Goal: Information Seeking & Learning: Find specific page/section

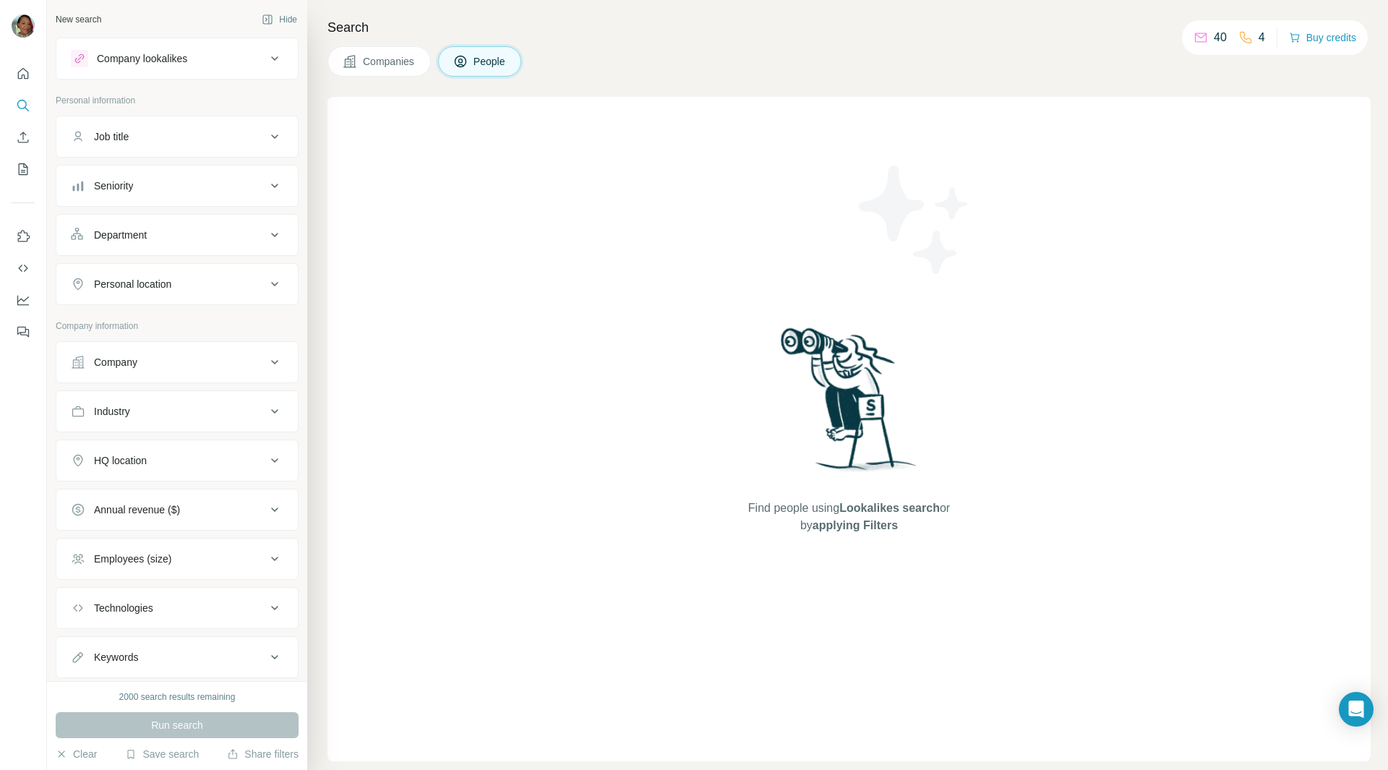
click at [218, 64] on div "Company lookalikes" at bounding box center [168, 58] width 195 height 17
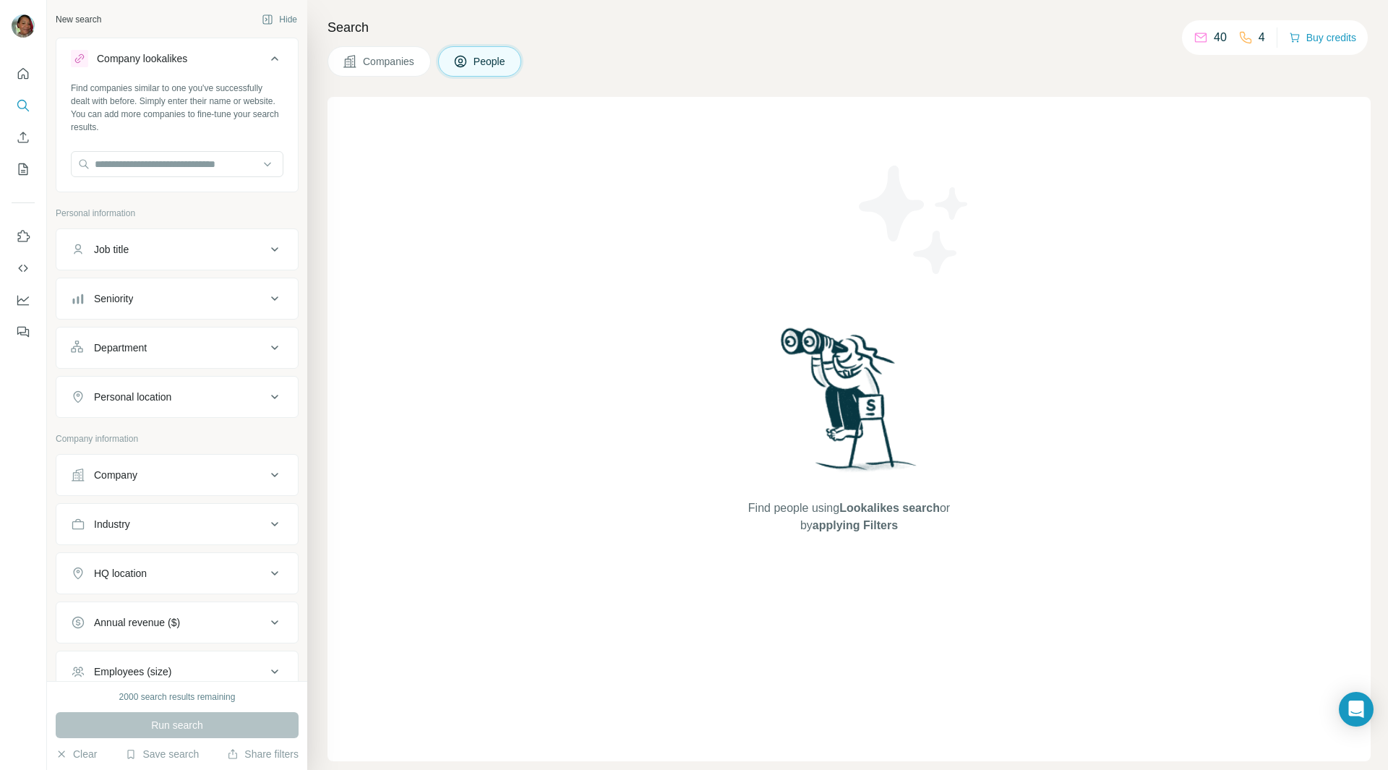
click at [266, 248] on icon at bounding box center [274, 249] width 17 height 17
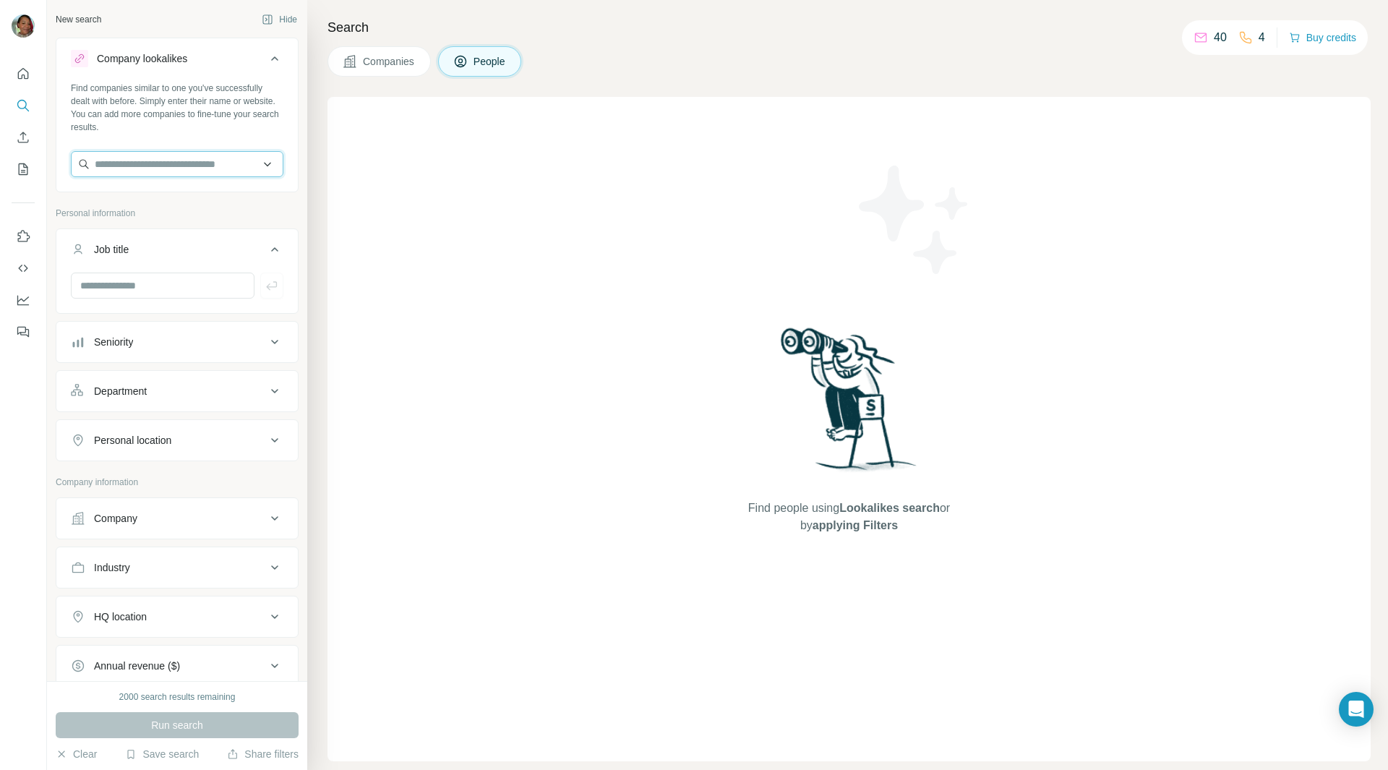
click at [155, 163] on input "text" at bounding box center [177, 164] width 213 height 26
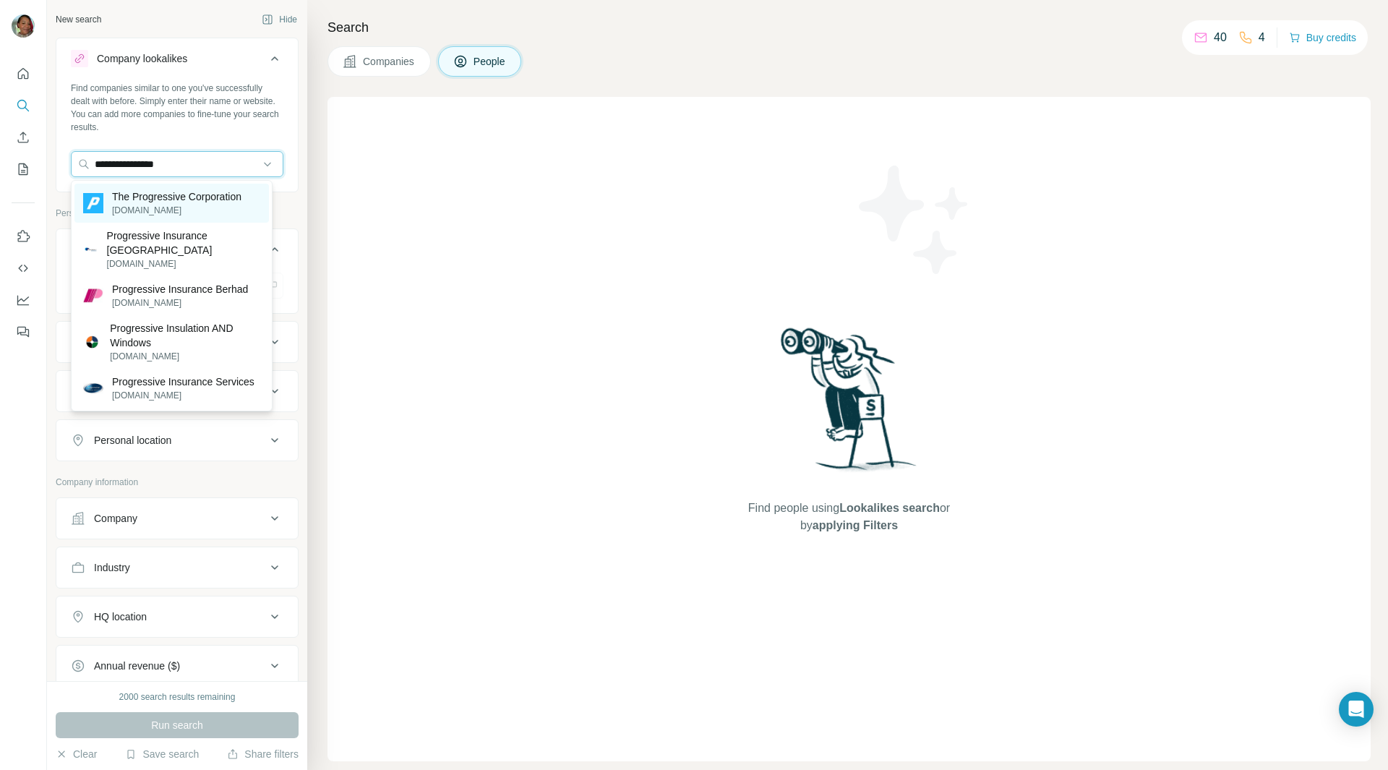
type input "**********"
click at [179, 213] on p "[DOMAIN_NAME]" at bounding box center [176, 210] width 129 height 13
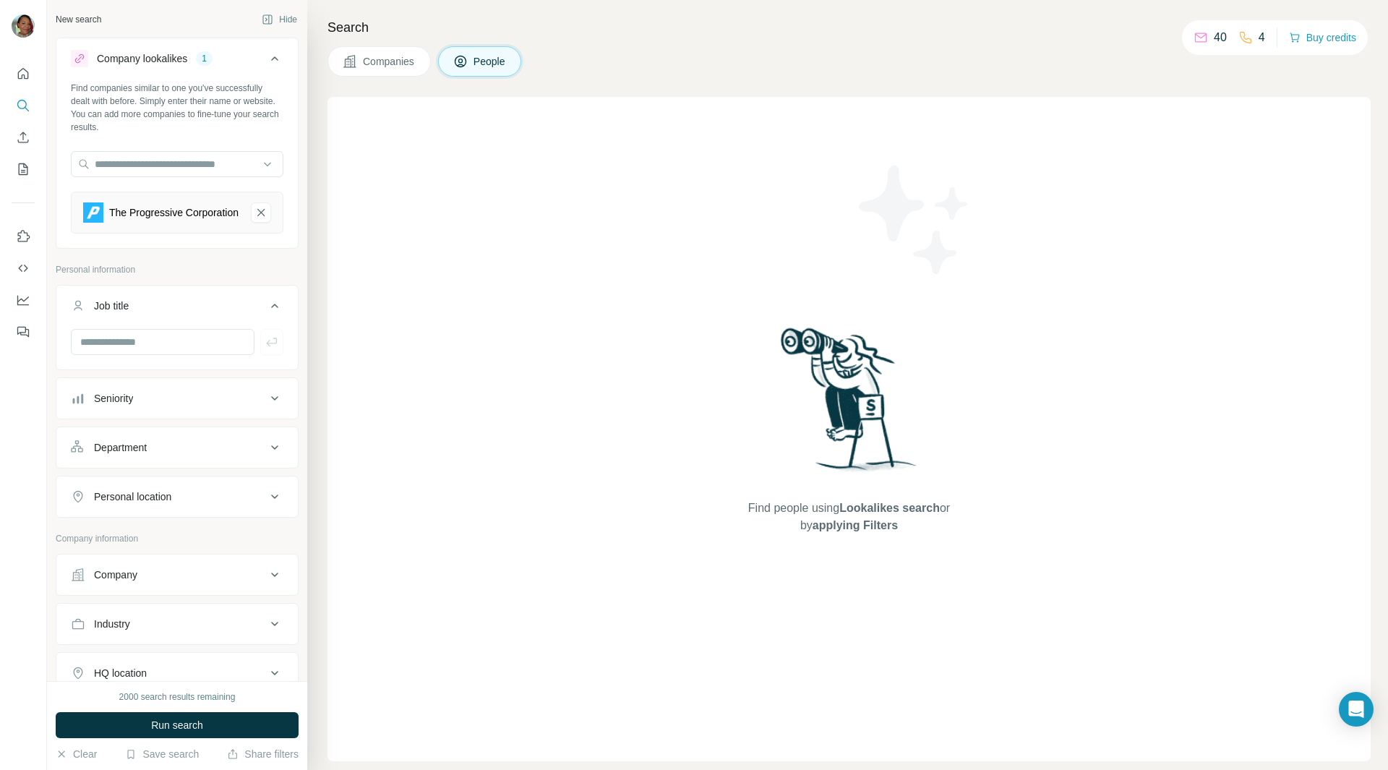
click at [155, 309] on div "Job title" at bounding box center [168, 306] width 195 height 14
click at [156, 311] on div "Job title" at bounding box center [168, 306] width 195 height 14
click at [179, 453] on div "Department" at bounding box center [168, 447] width 195 height 14
click at [179, 723] on span "Run search" at bounding box center [177, 725] width 52 height 14
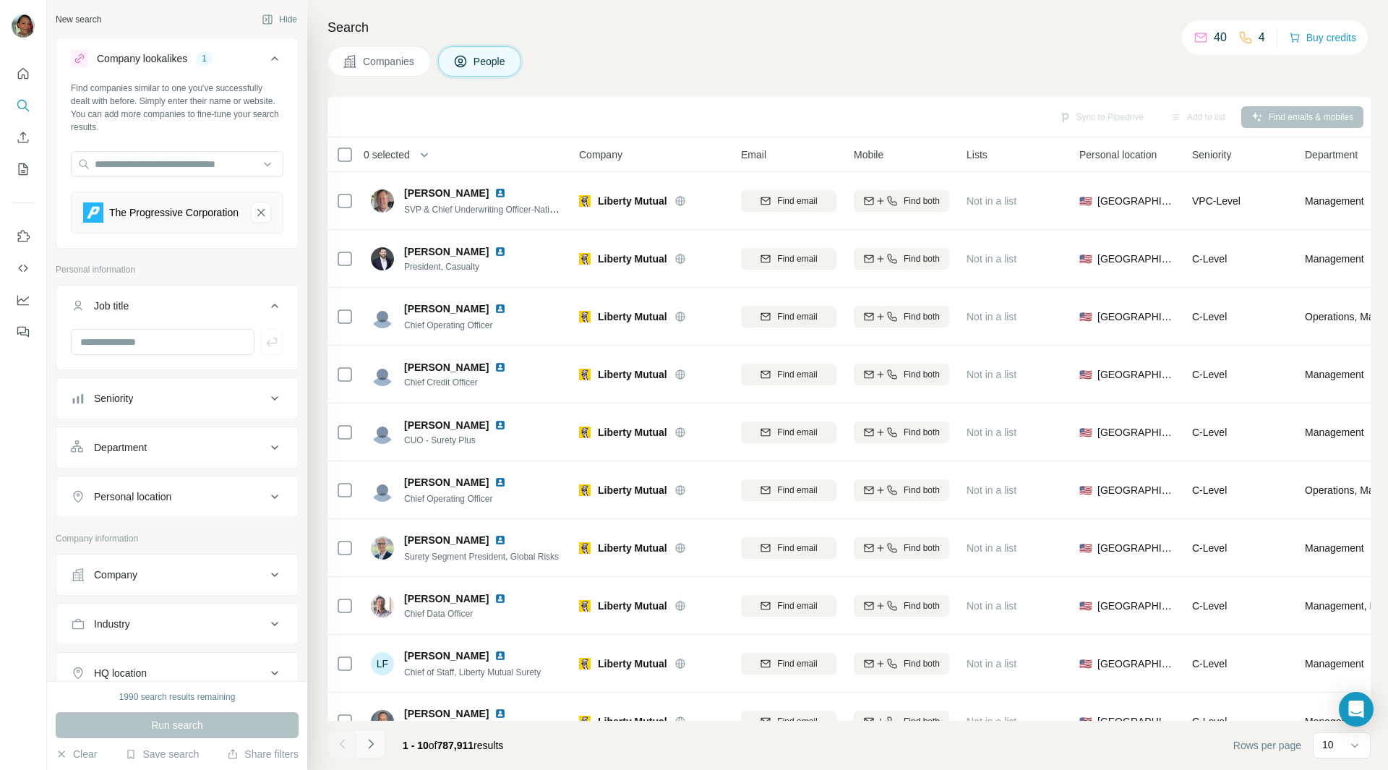
click at [370, 743] on icon "Navigate to next page" at bounding box center [371, 744] width 14 height 14
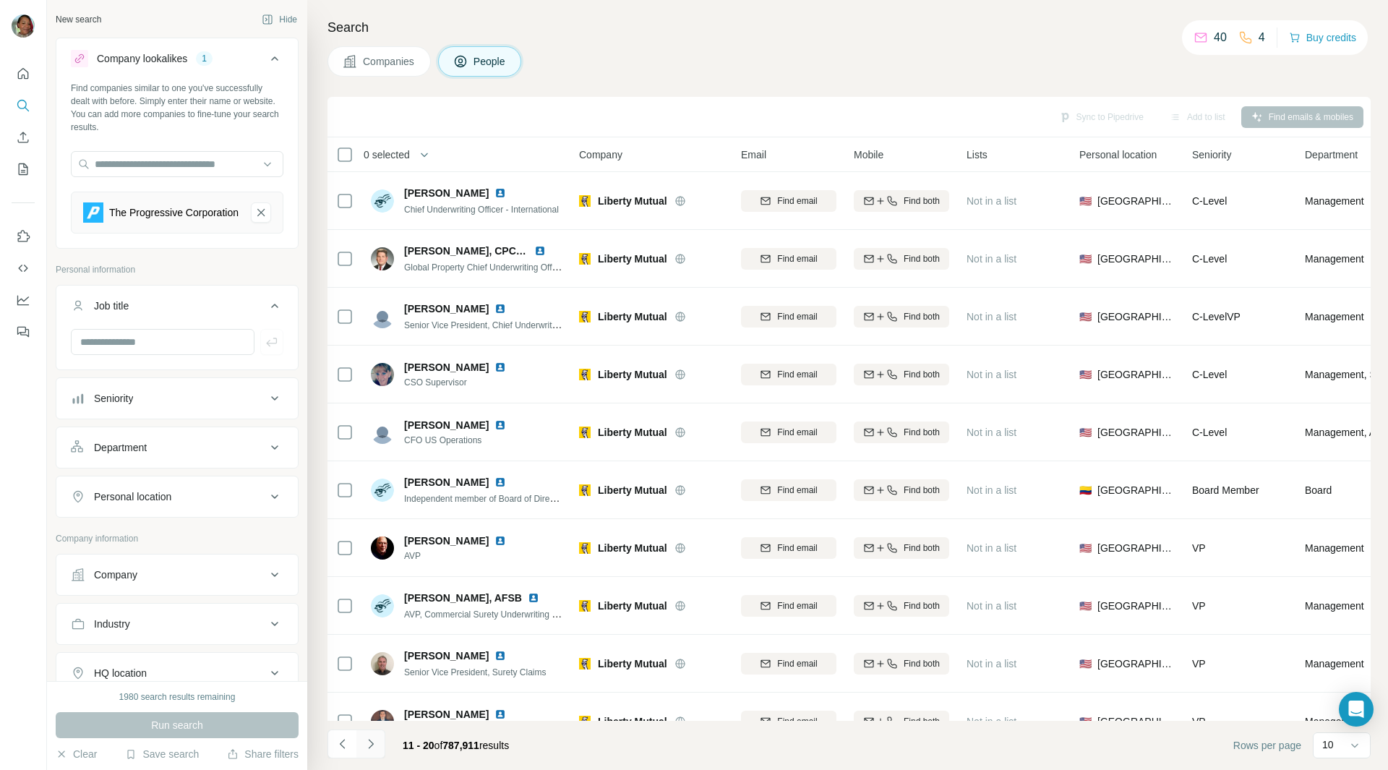
click at [369, 734] on button "Navigate to next page" at bounding box center [370, 743] width 29 height 29
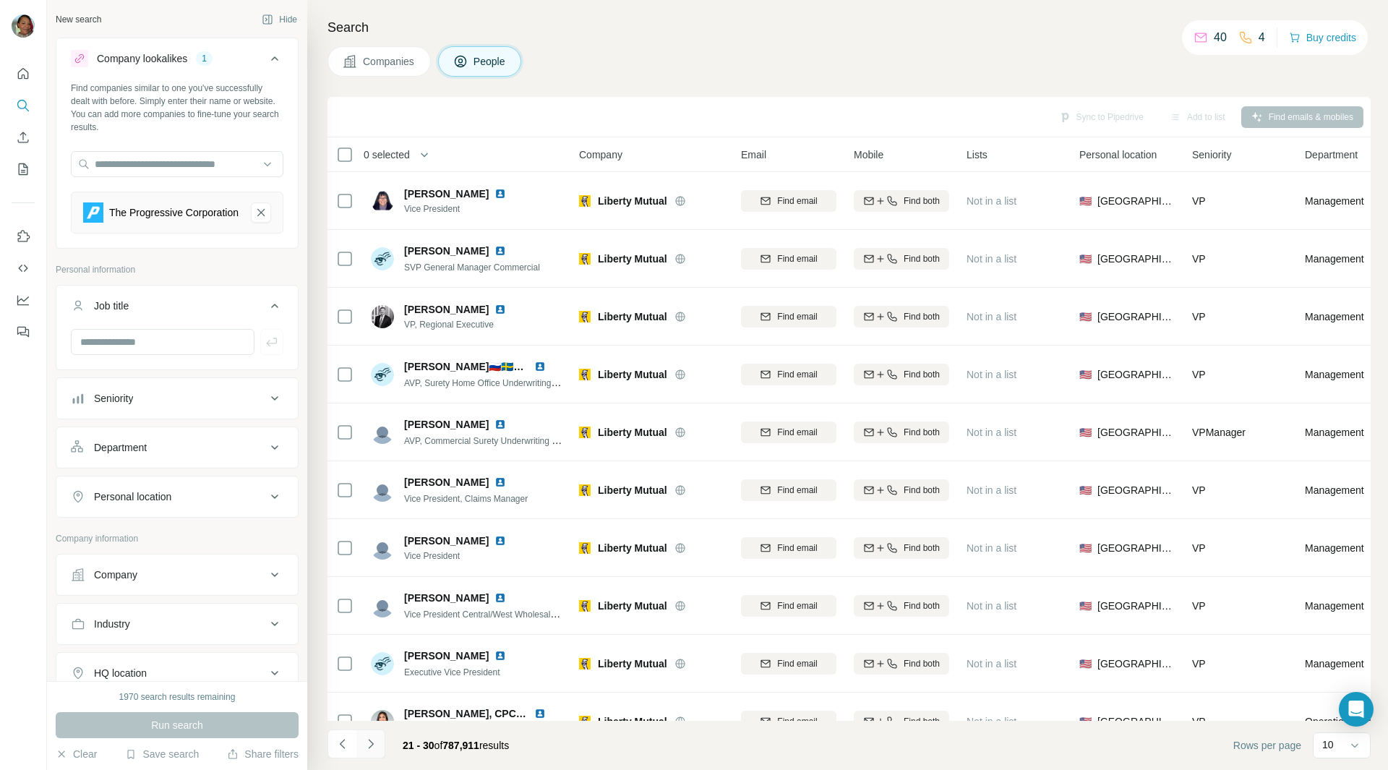
click at [369, 734] on button "Navigate to next page" at bounding box center [370, 743] width 29 height 29
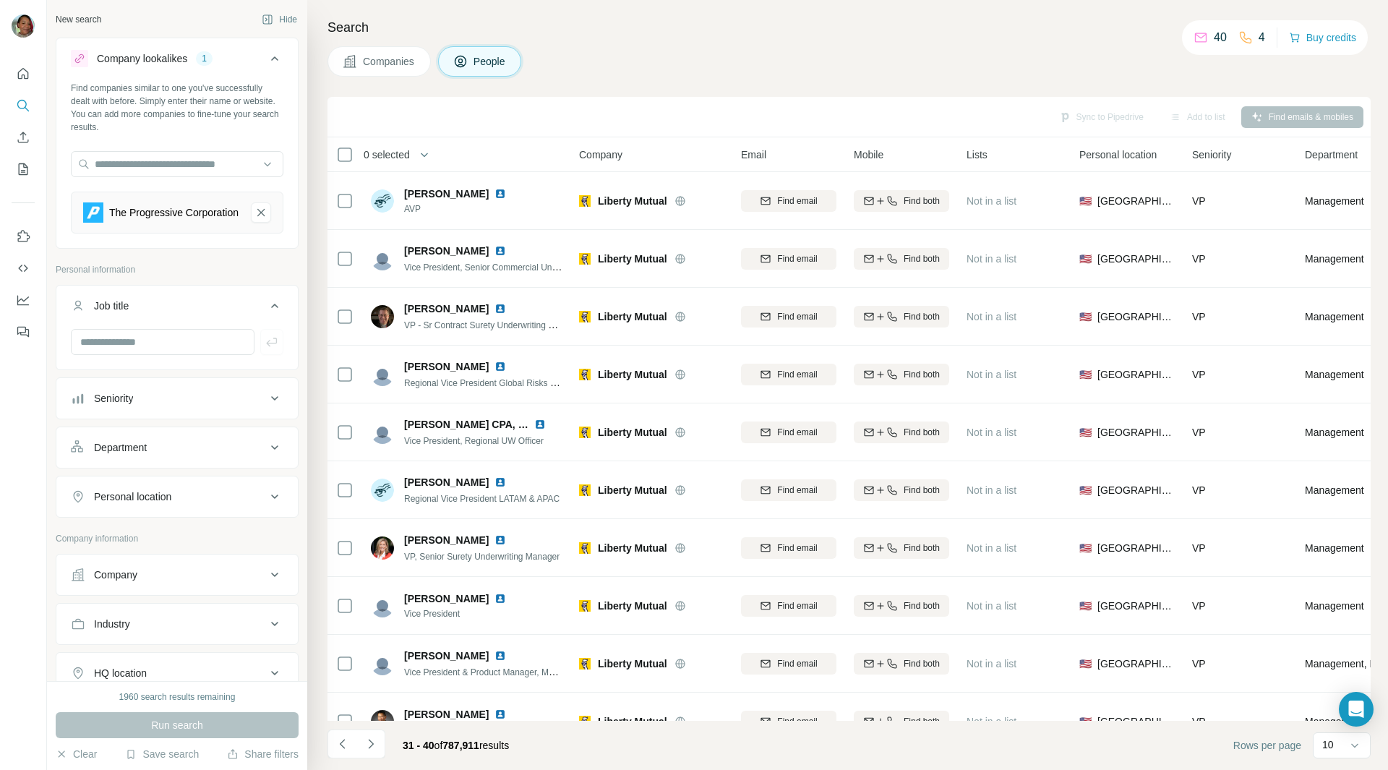
click at [266, 454] on icon at bounding box center [274, 447] width 17 height 17
click at [266, 403] on icon at bounding box center [274, 398] width 17 height 17
click at [77, 626] on icon at bounding box center [79, 617] width 17 height 17
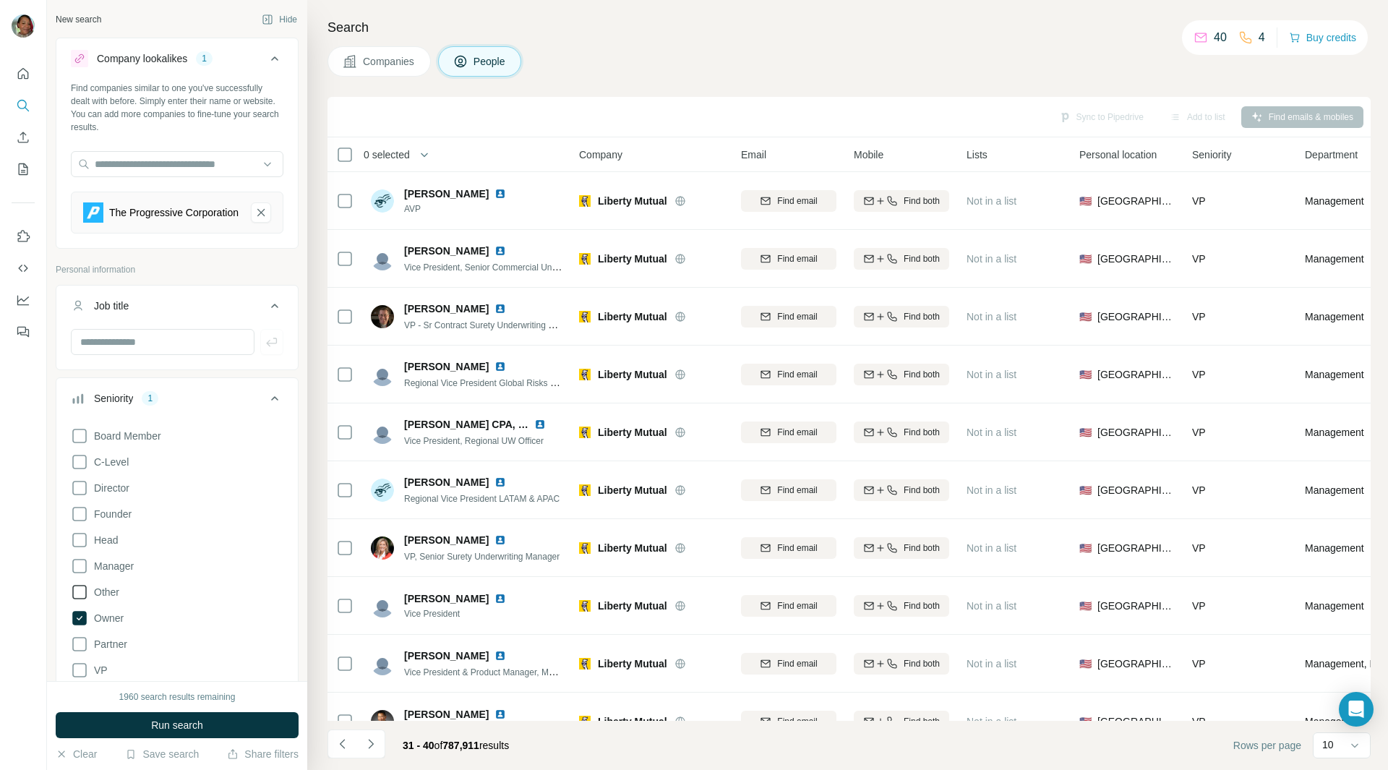
click at [82, 601] on icon at bounding box center [79, 591] width 17 height 17
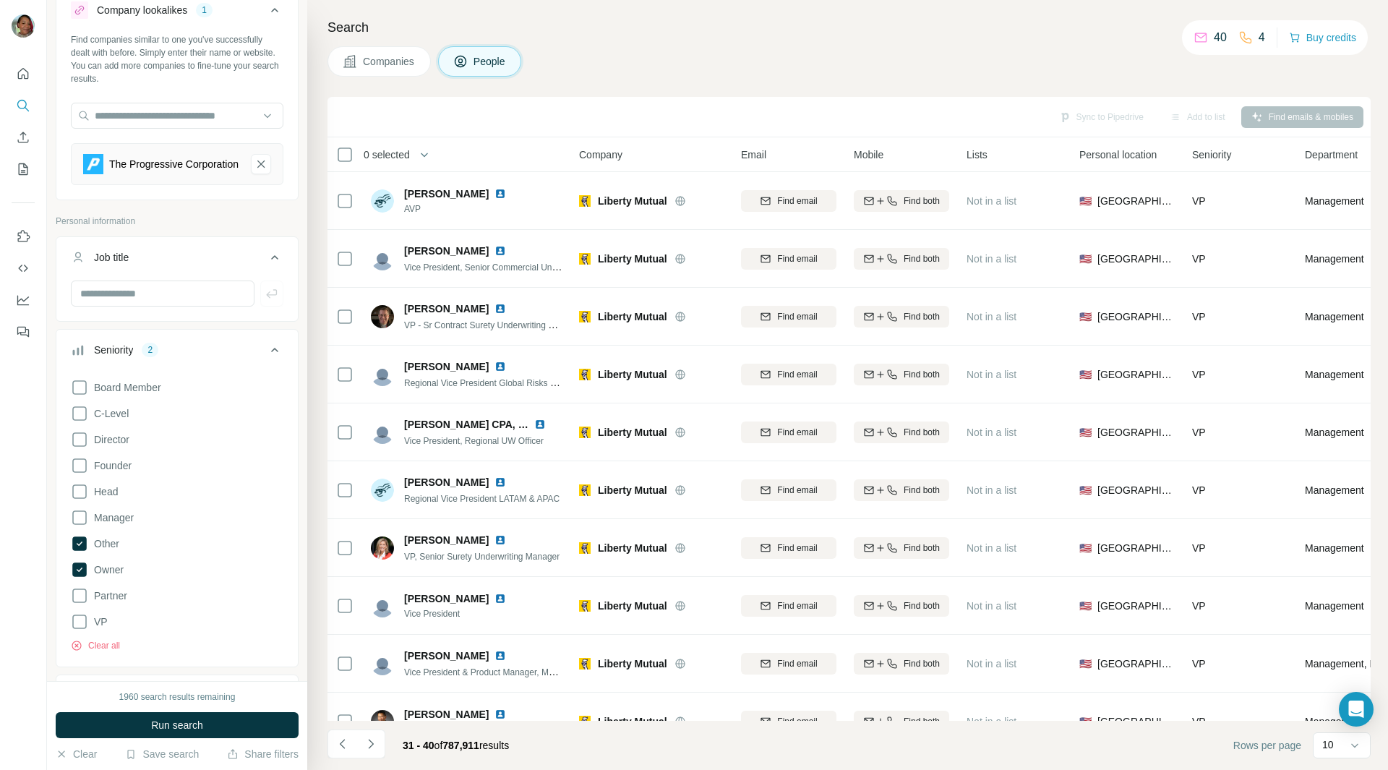
scroll to position [58, 0]
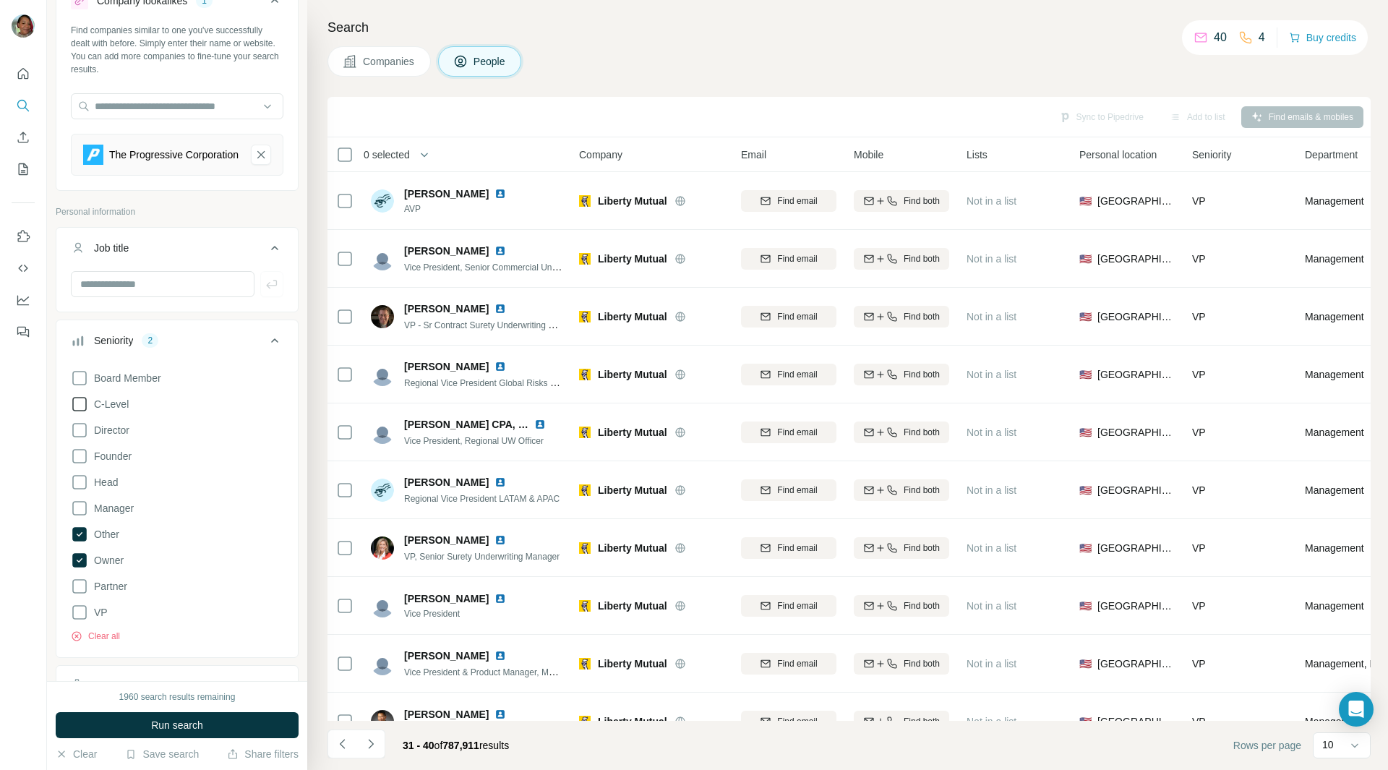
click at [77, 413] on icon at bounding box center [79, 403] width 17 height 17
click at [183, 722] on span "Run search" at bounding box center [177, 725] width 52 height 14
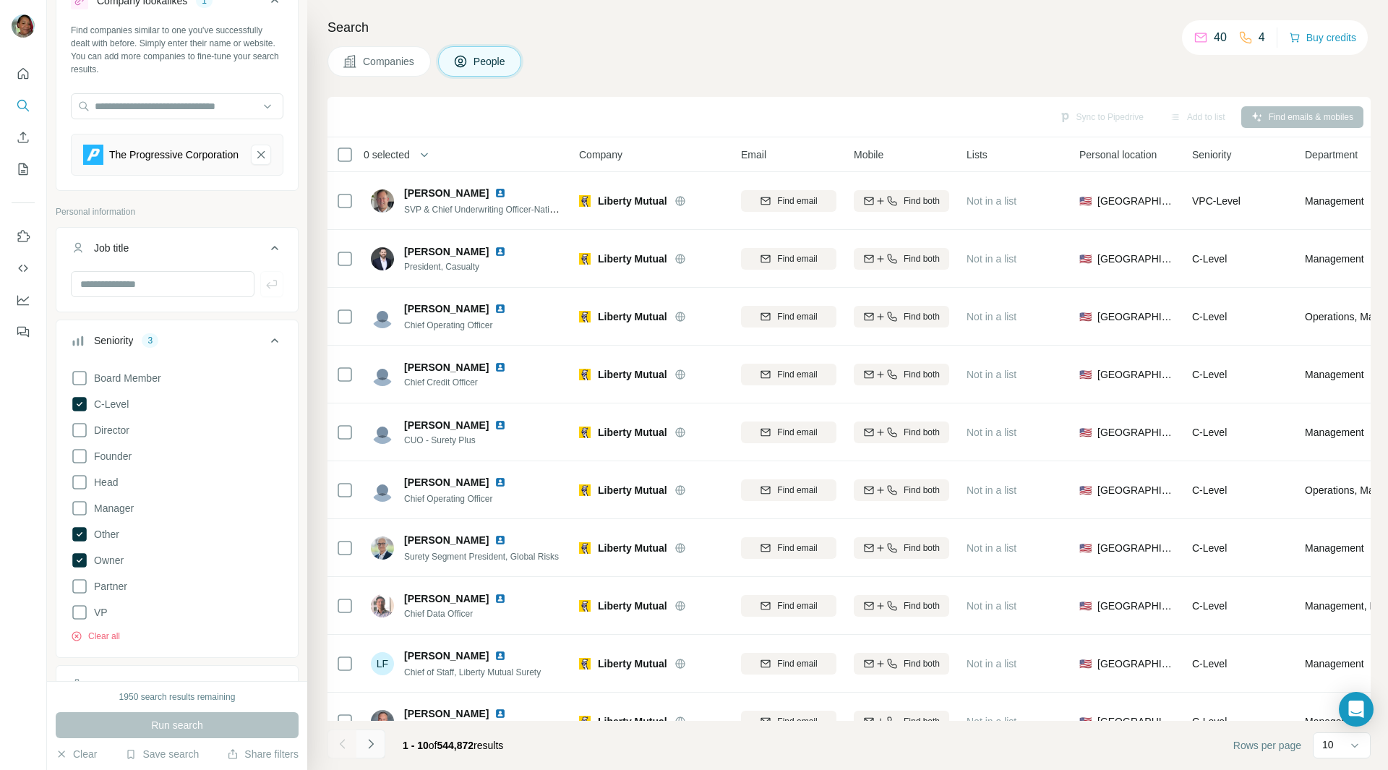
click at [372, 737] on icon "Navigate to next page" at bounding box center [371, 744] width 14 height 14
click at [254, 162] on icon "The Progressive Corporation-remove-button" at bounding box center [260, 154] width 13 height 14
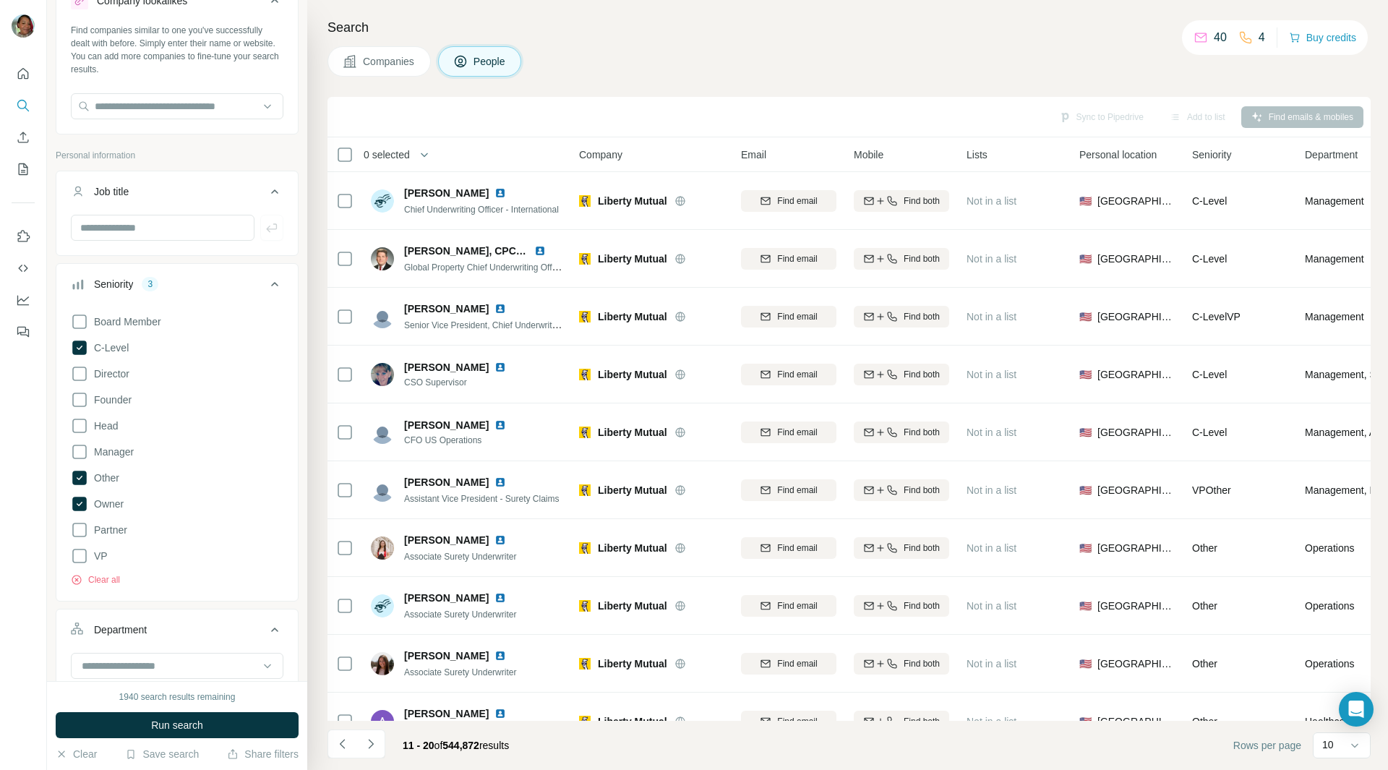
click at [30, 92] on nav at bounding box center [23, 121] width 23 height 121
click at [27, 105] on icon "Search" at bounding box center [23, 105] width 14 height 14
click at [261, 116] on input "text" at bounding box center [177, 106] width 213 height 26
click at [265, 124] on div "Type to search" at bounding box center [172, 140] width 202 height 36
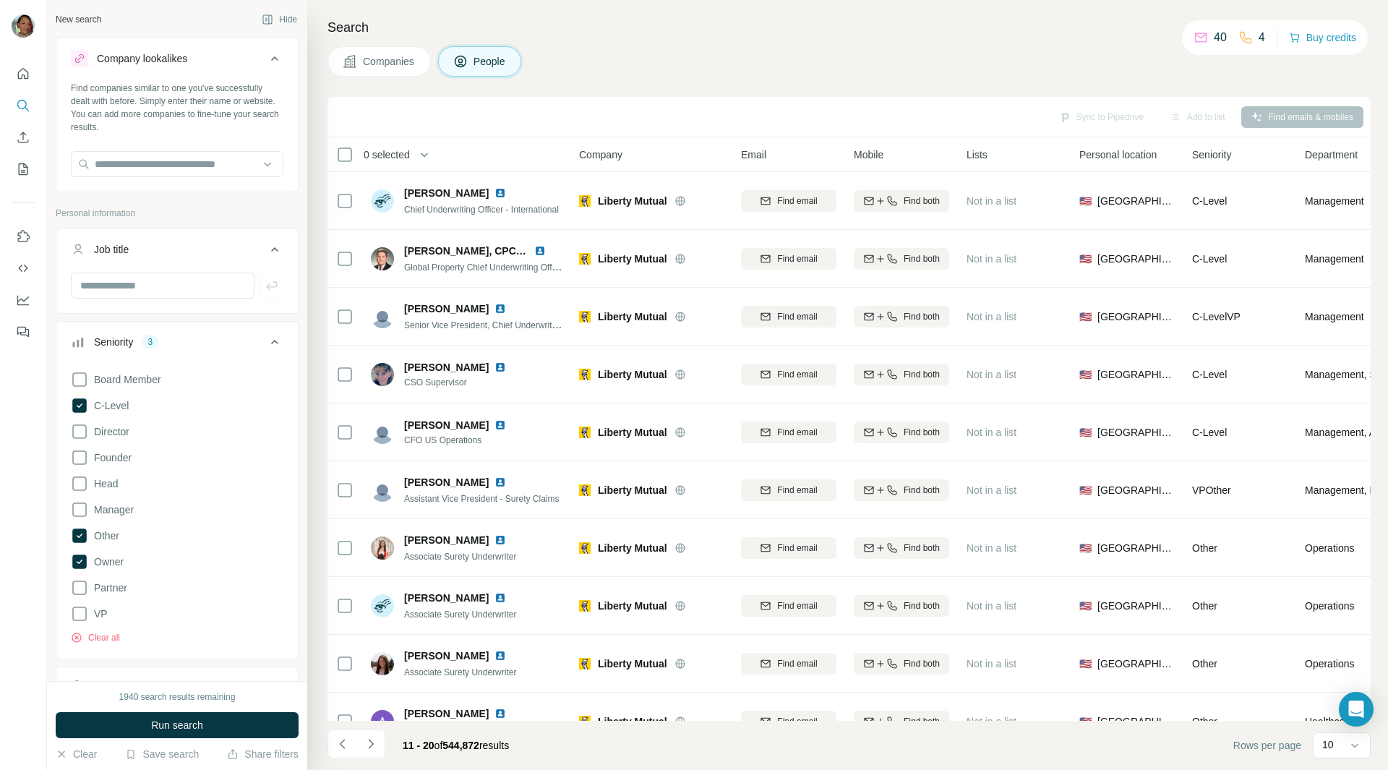
click at [474, 53] on button "People" at bounding box center [480, 61] width 84 height 30
click at [382, 54] on span "Companies" at bounding box center [389, 61] width 53 height 14
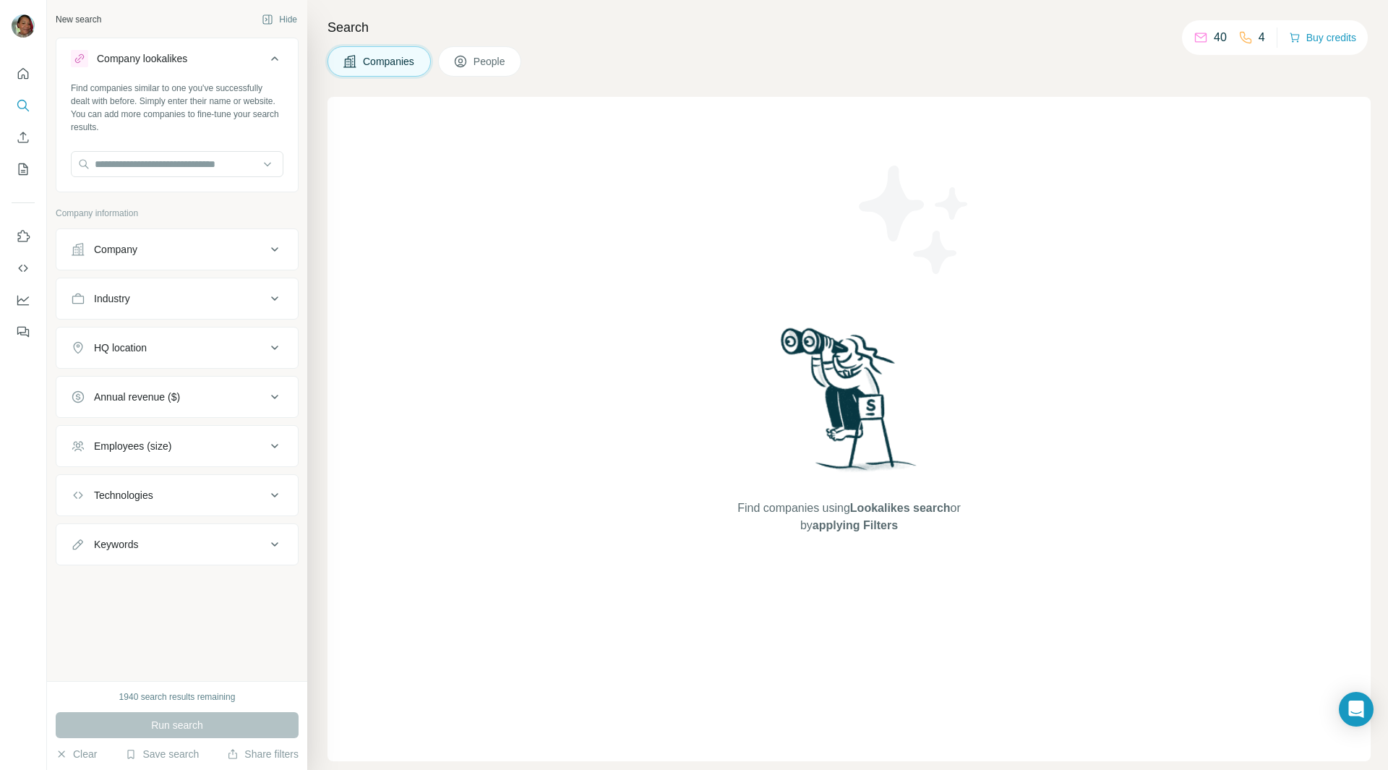
click at [505, 44] on div "Search Companies People Find companies using Lookalikes search or by applying F…" at bounding box center [847, 385] width 1081 height 770
click at [90, 746] on div "1940 search results remaining Run search Clear Save search Share filters" at bounding box center [177, 725] width 260 height 89
click at [24, 241] on icon "Use Surfe on LinkedIn" at bounding box center [24, 236] width 12 height 12
